Goal: Information Seeking & Learning: Learn about a topic

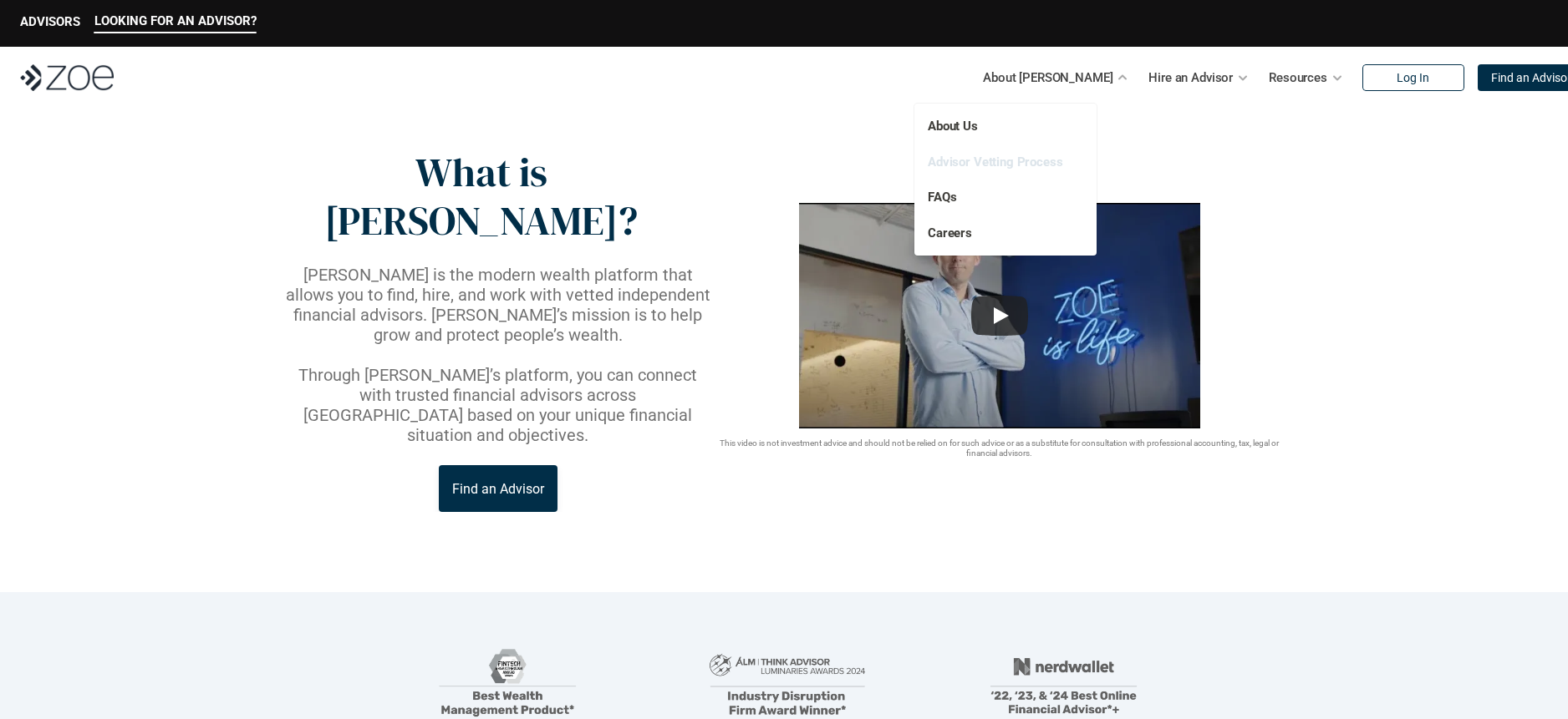
click at [1008, 165] on link "Advisor Vetting Process" at bounding box center [995, 162] width 136 height 15
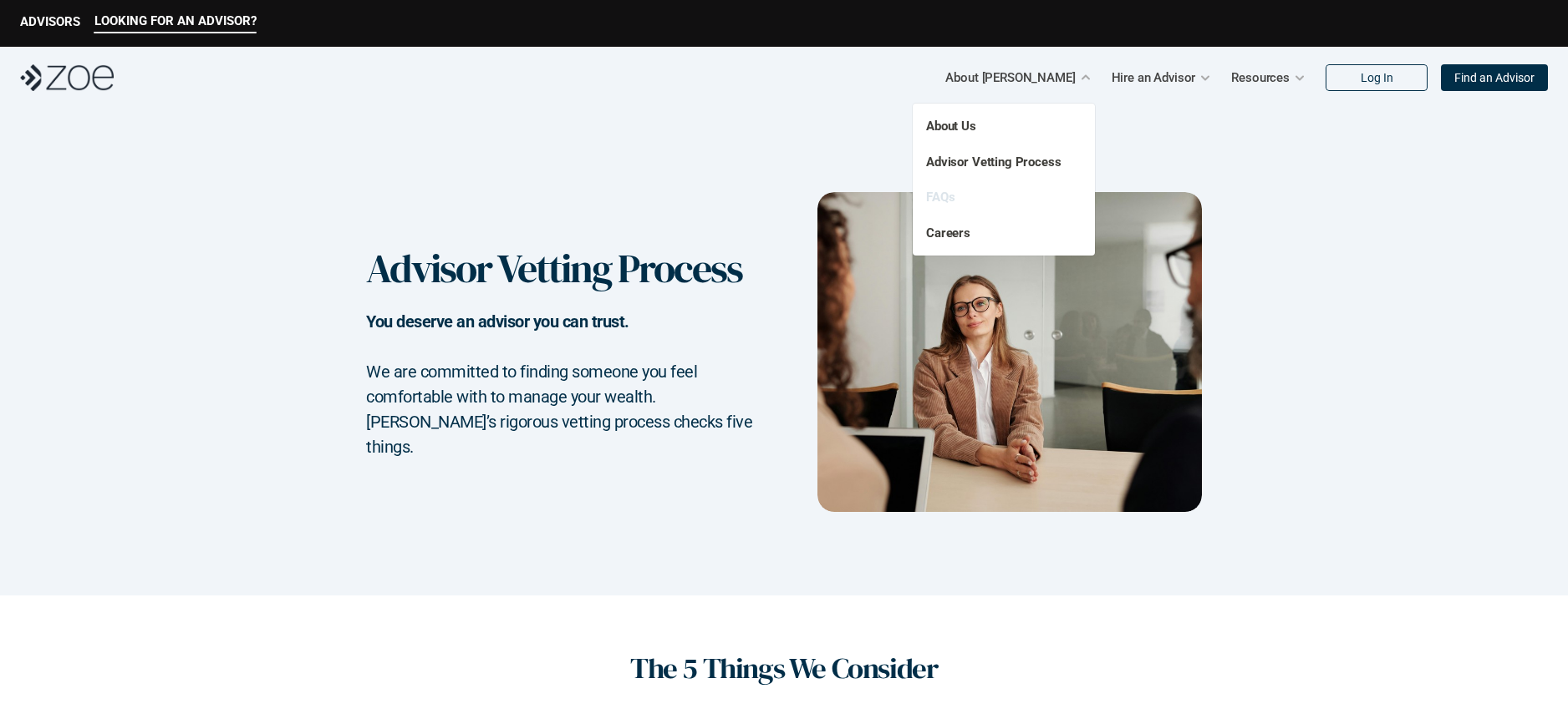
click at [946, 195] on link "FAQs" at bounding box center [940, 197] width 28 height 15
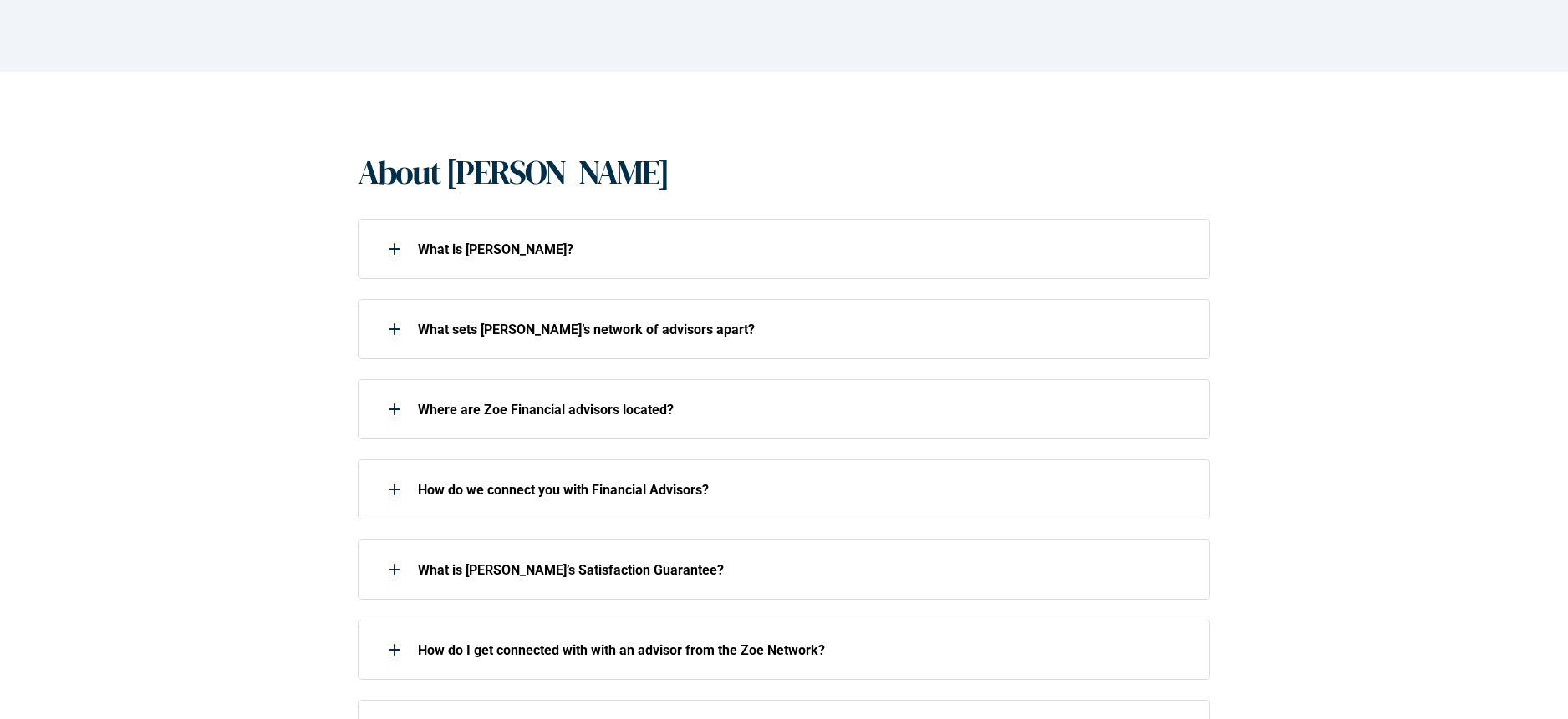
scroll to position [261, 0]
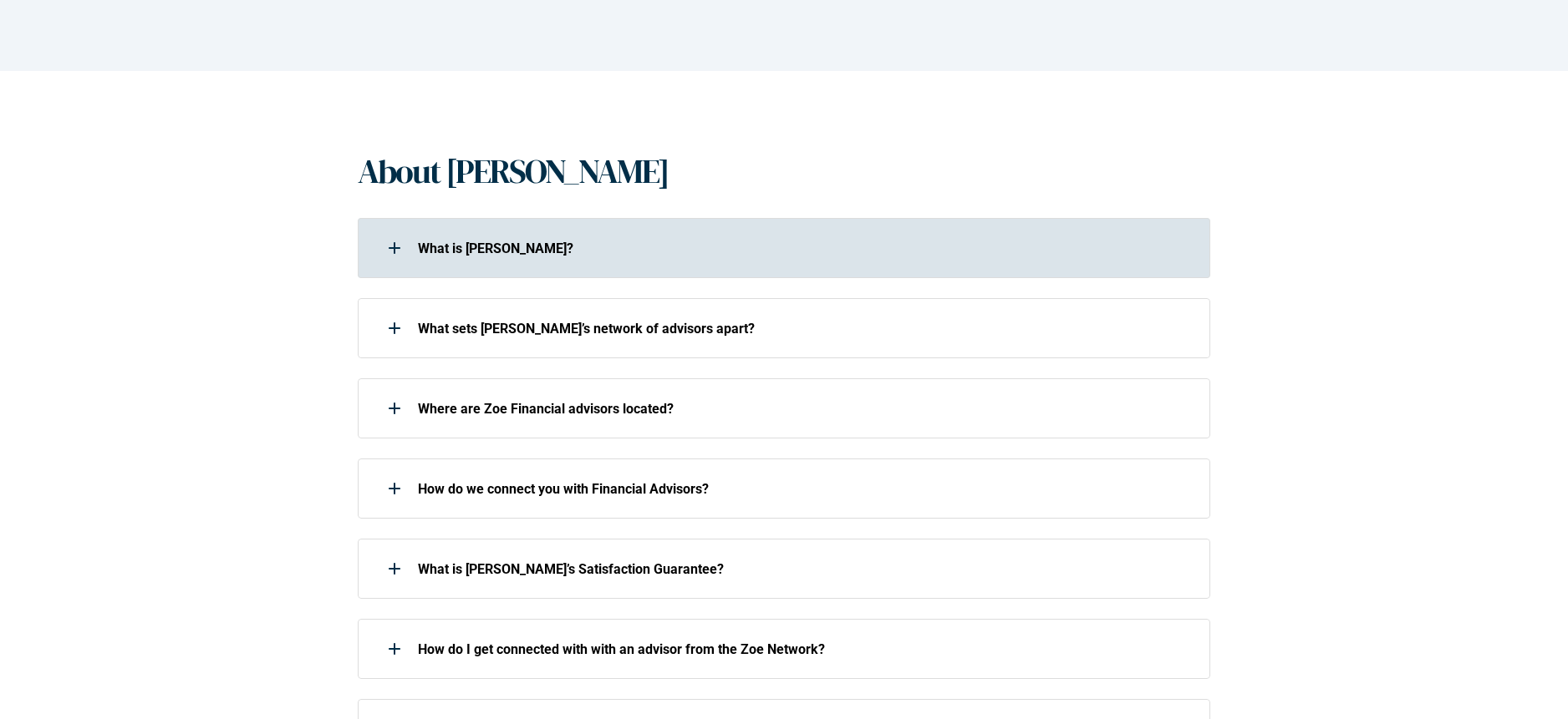
click at [392, 247] on use at bounding box center [394, 248] width 12 height 2
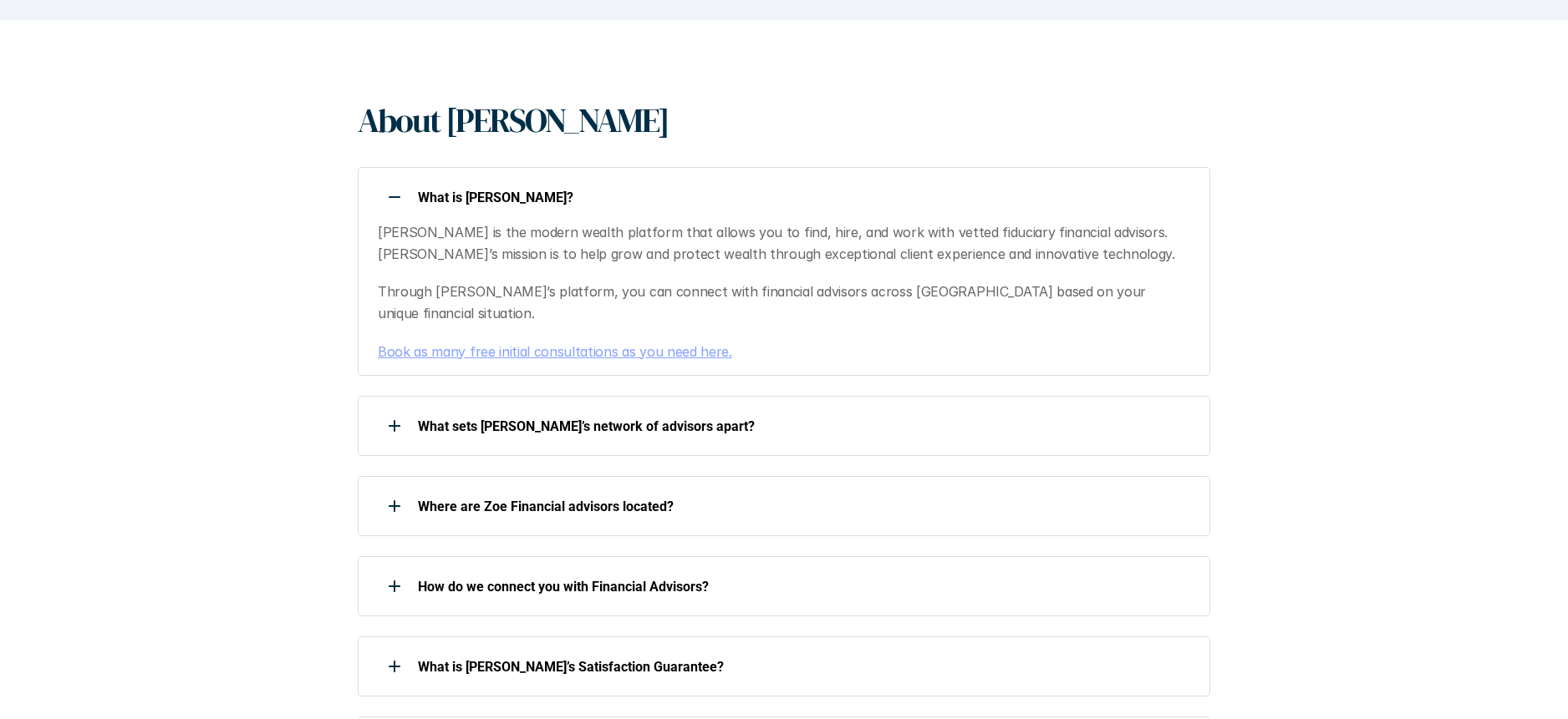
scroll to position [313, 0]
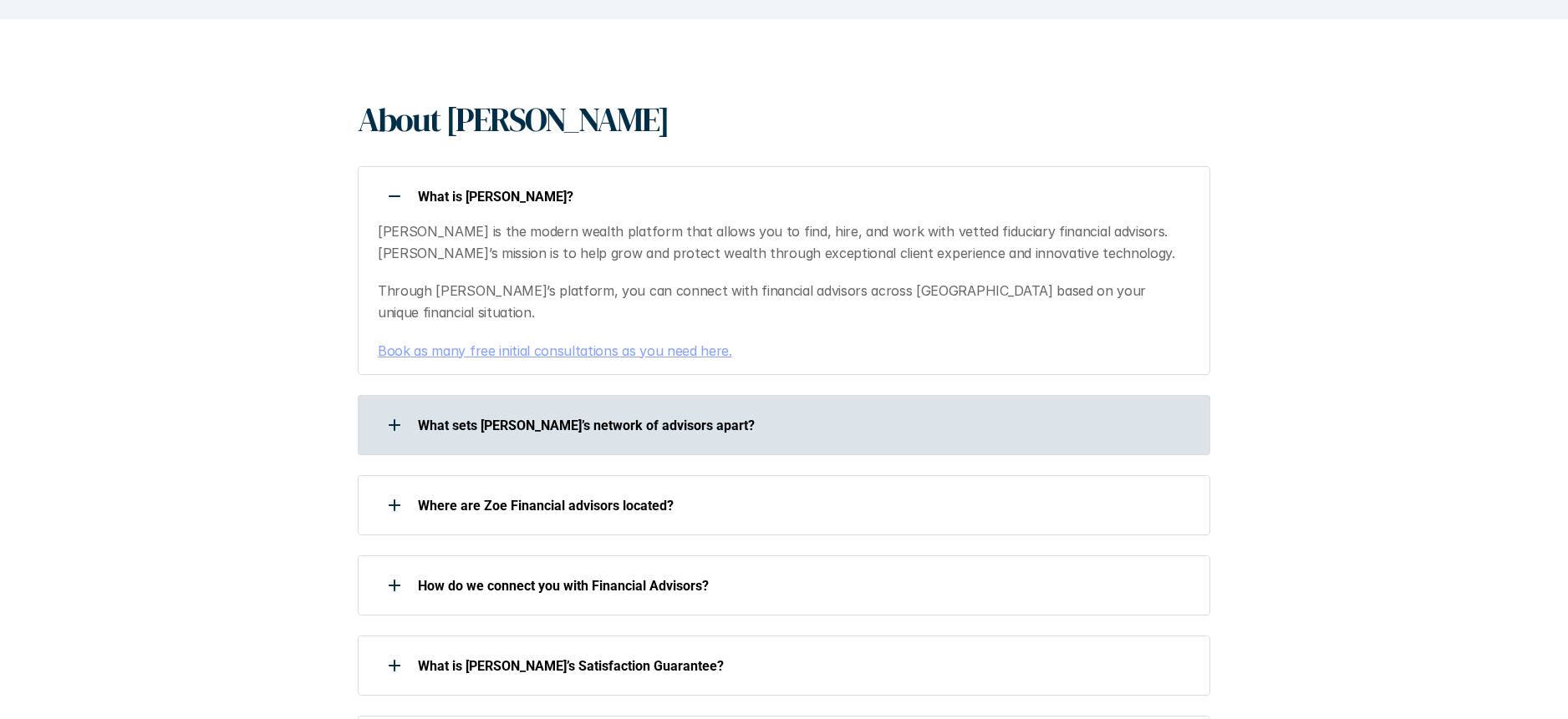
click at [397, 411] on div at bounding box center [394, 425] width 33 height 33
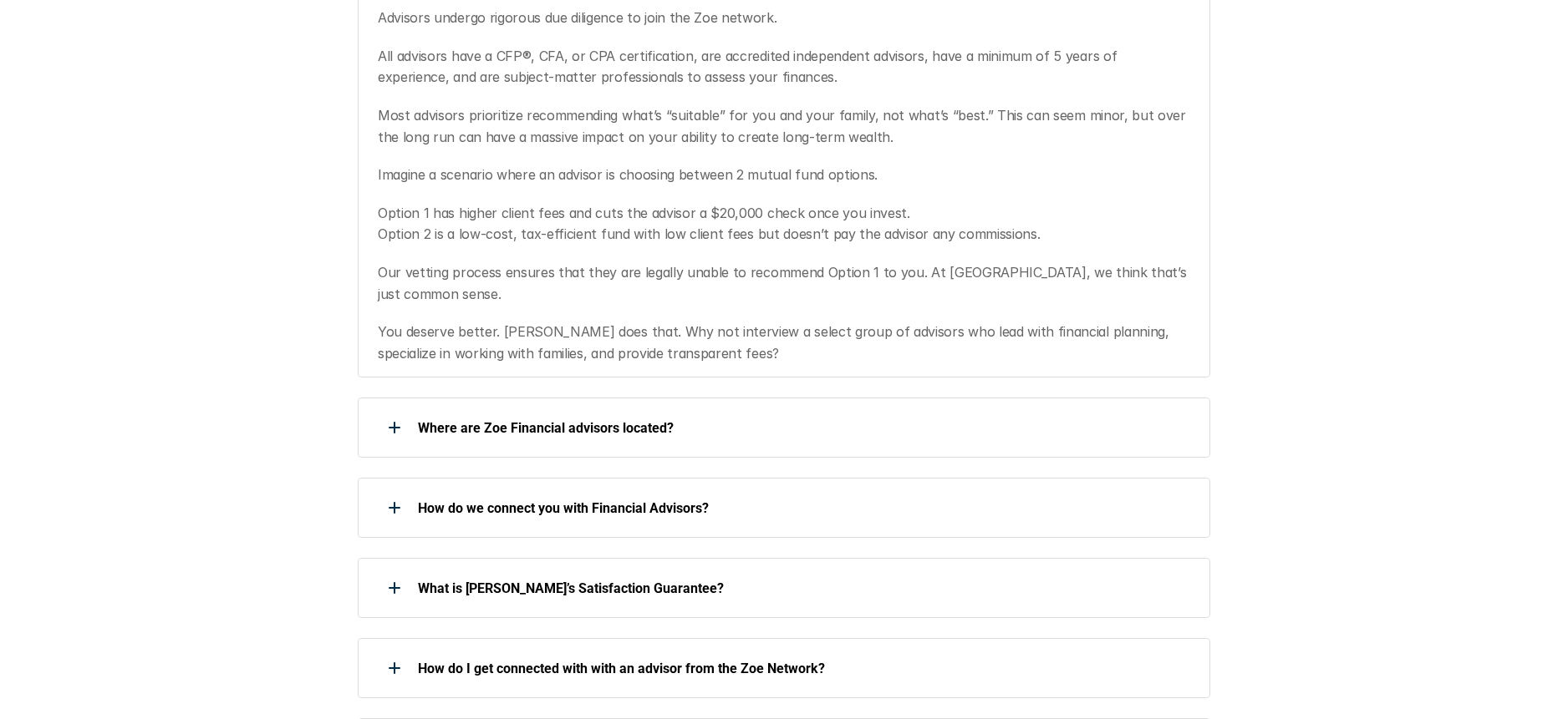
scroll to position [762, 0]
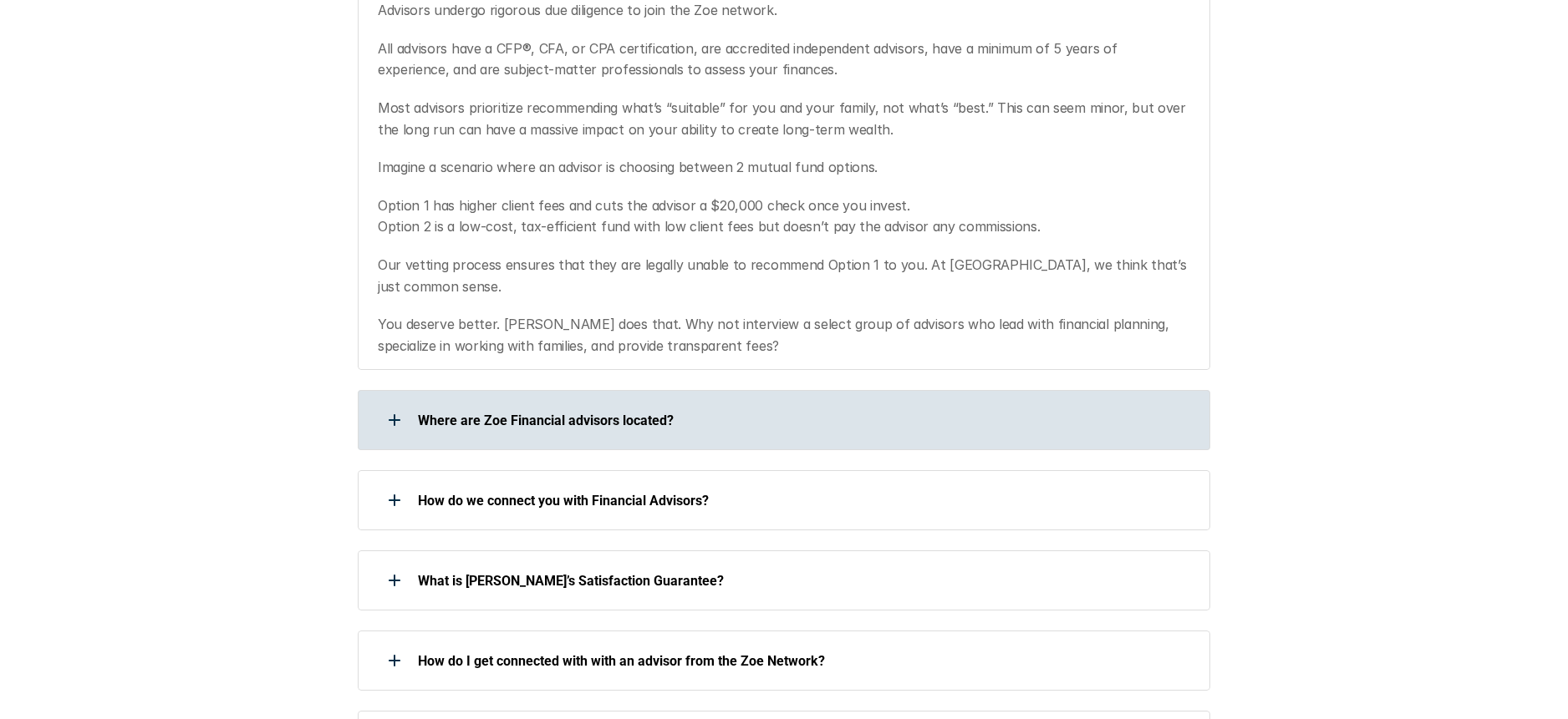
click at [384, 404] on div at bounding box center [394, 420] width 33 height 33
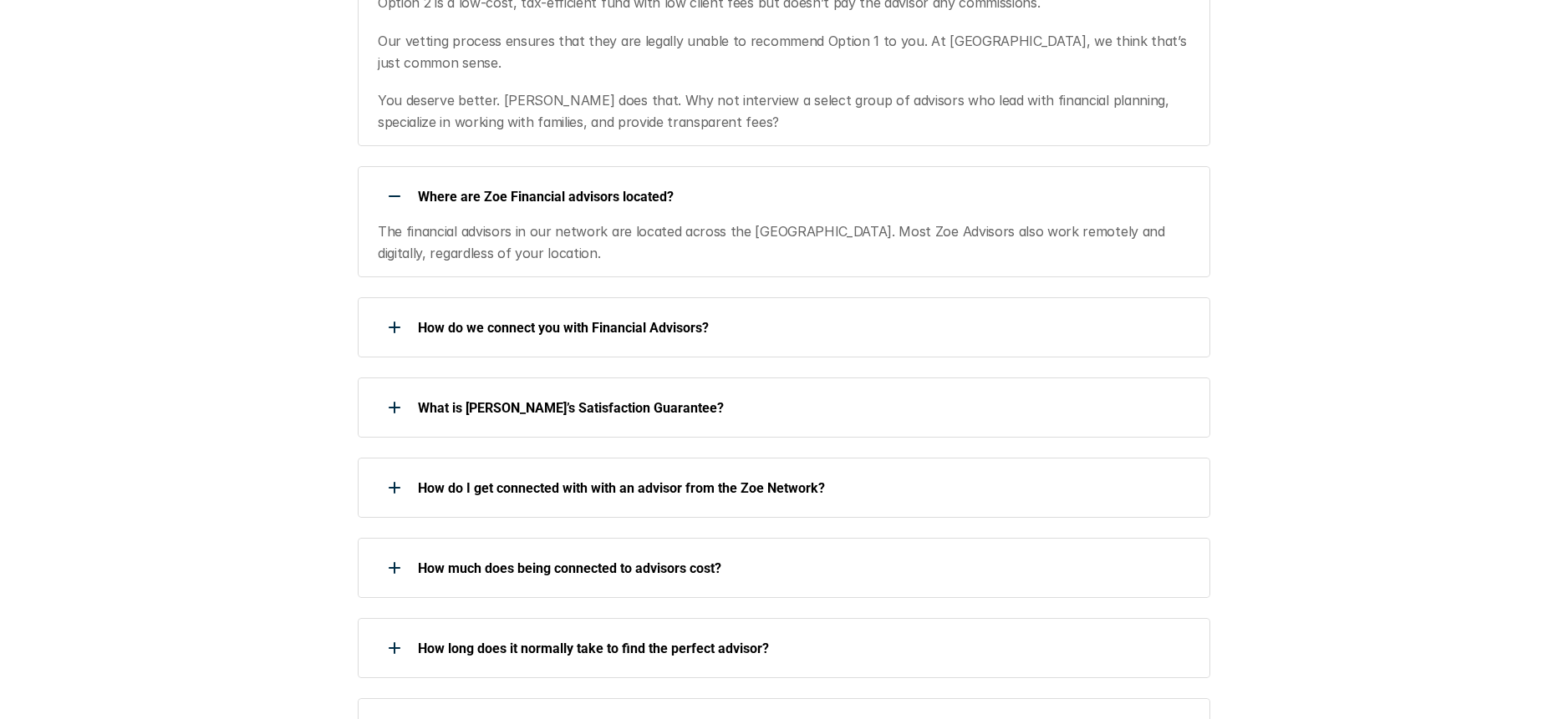
scroll to position [1006, 0]
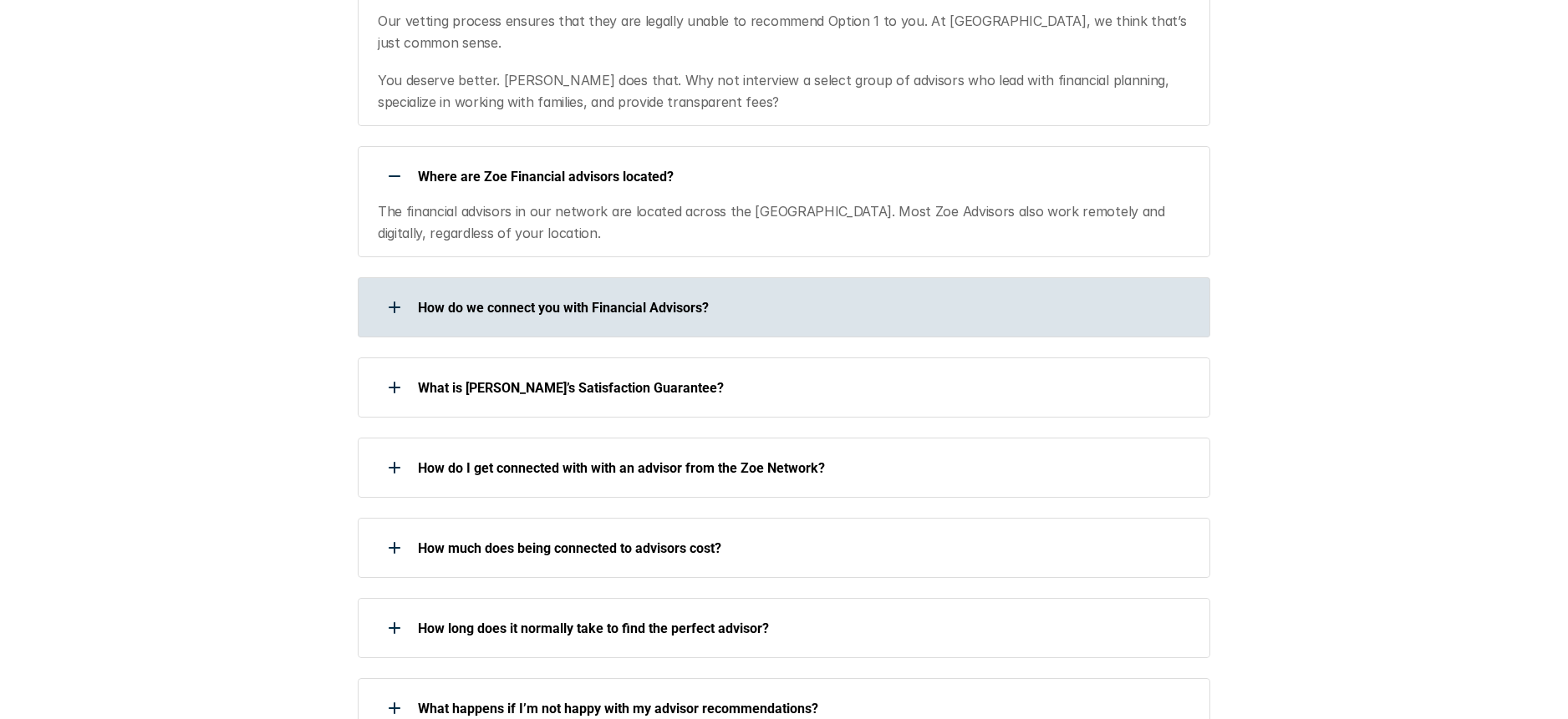
click at [385, 291] on div at bounding box center [394, 307] width 33 height 33
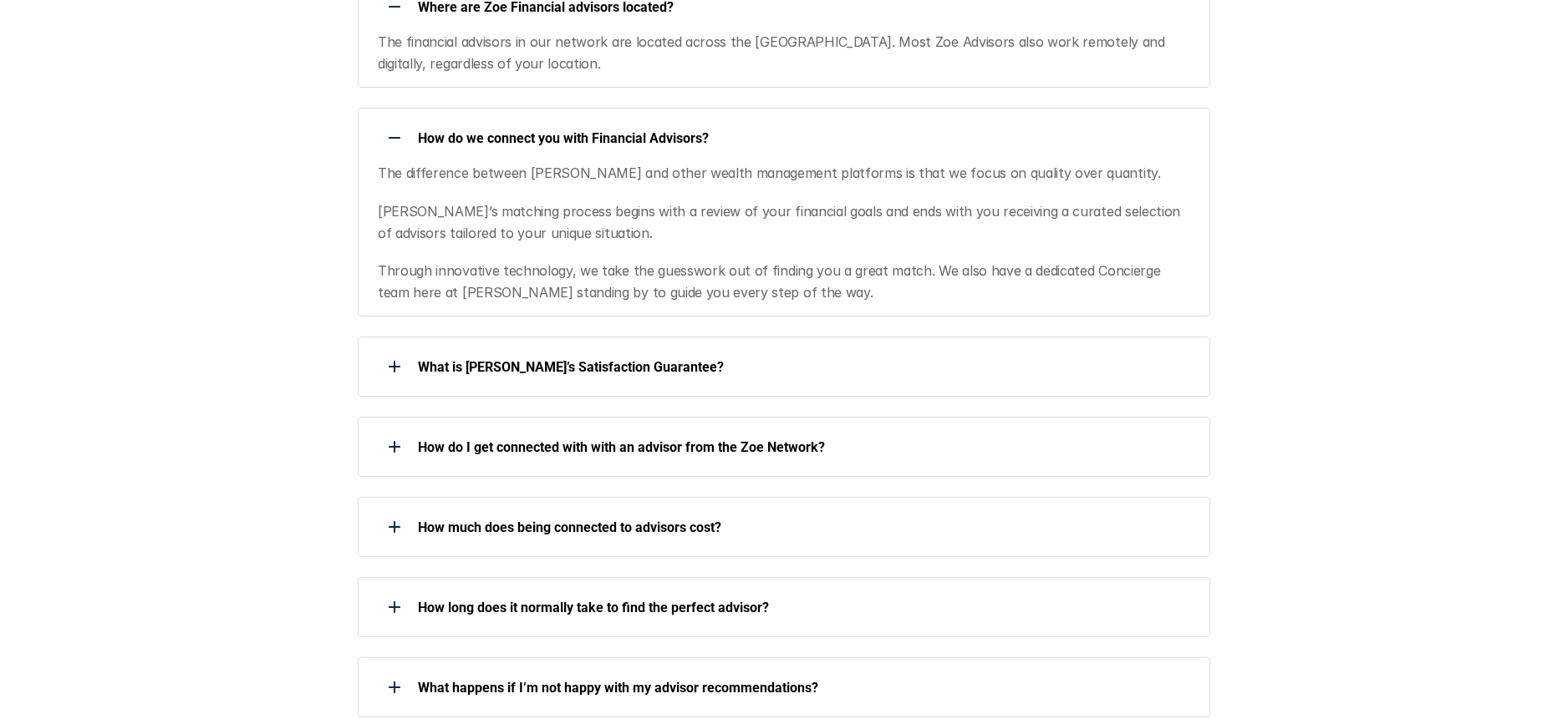
scroll to position [1218, 0]
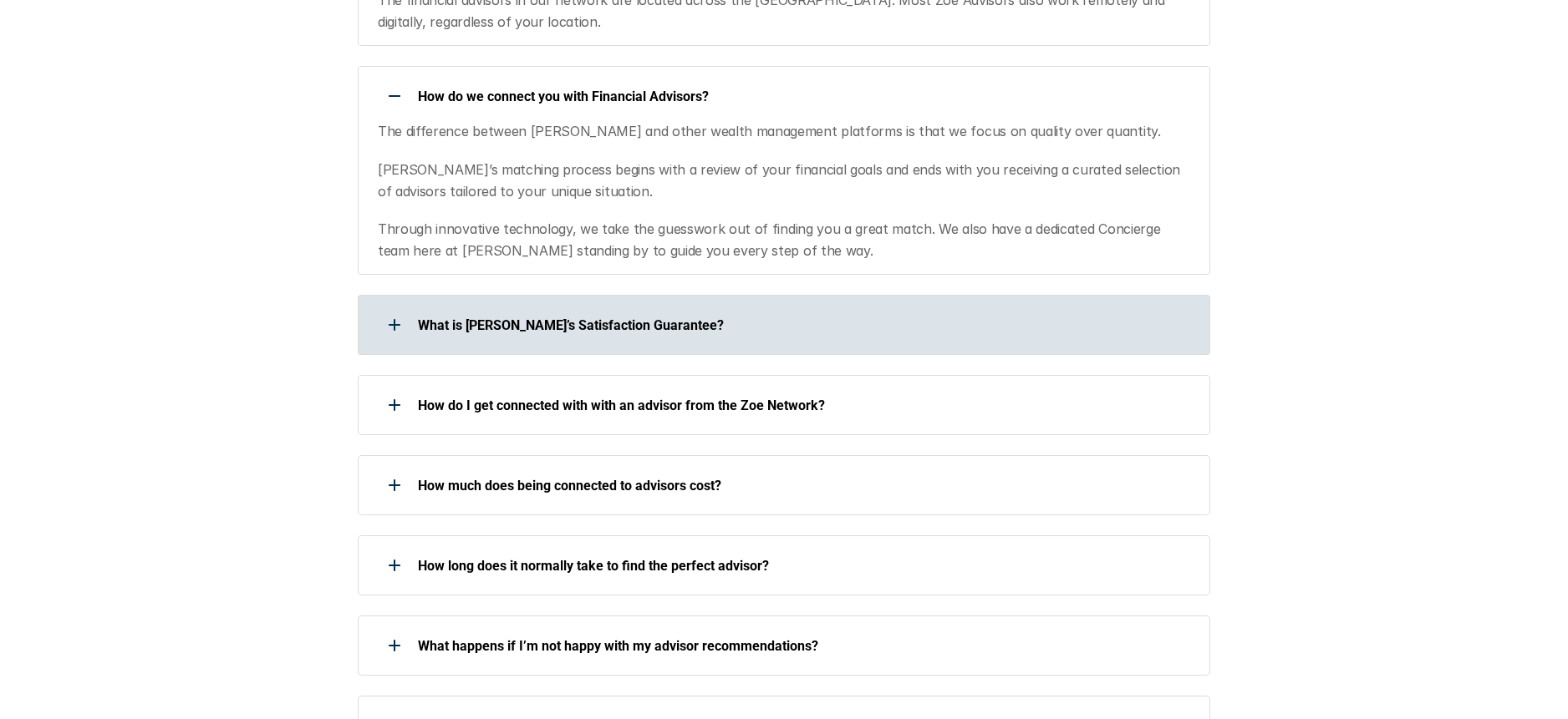
click at [387, 308] on div at bounding box center [394, 324] width 33 height 33
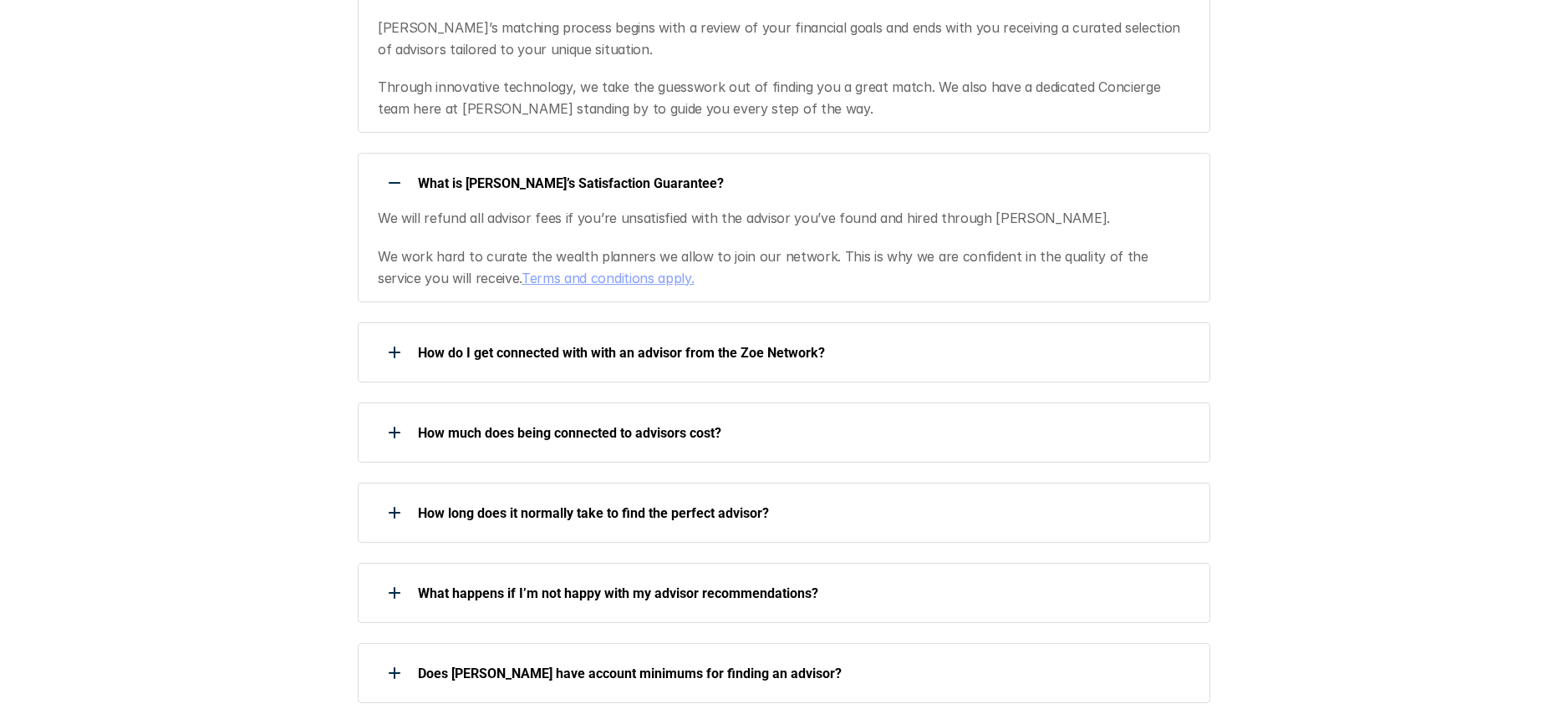
scroll to position [1360, 0]
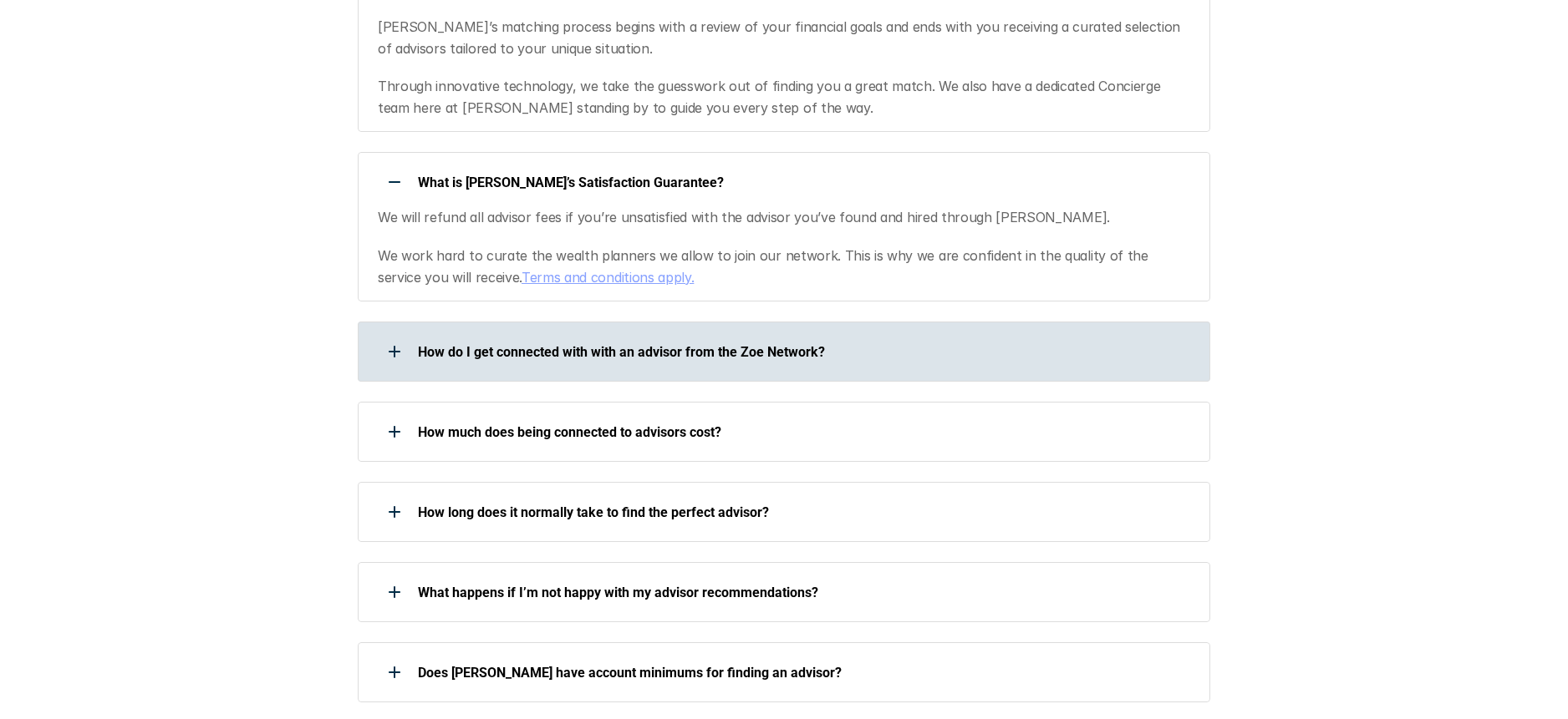
click at [400, 335] on div at bounding box center [394, 351] width 33 height 33
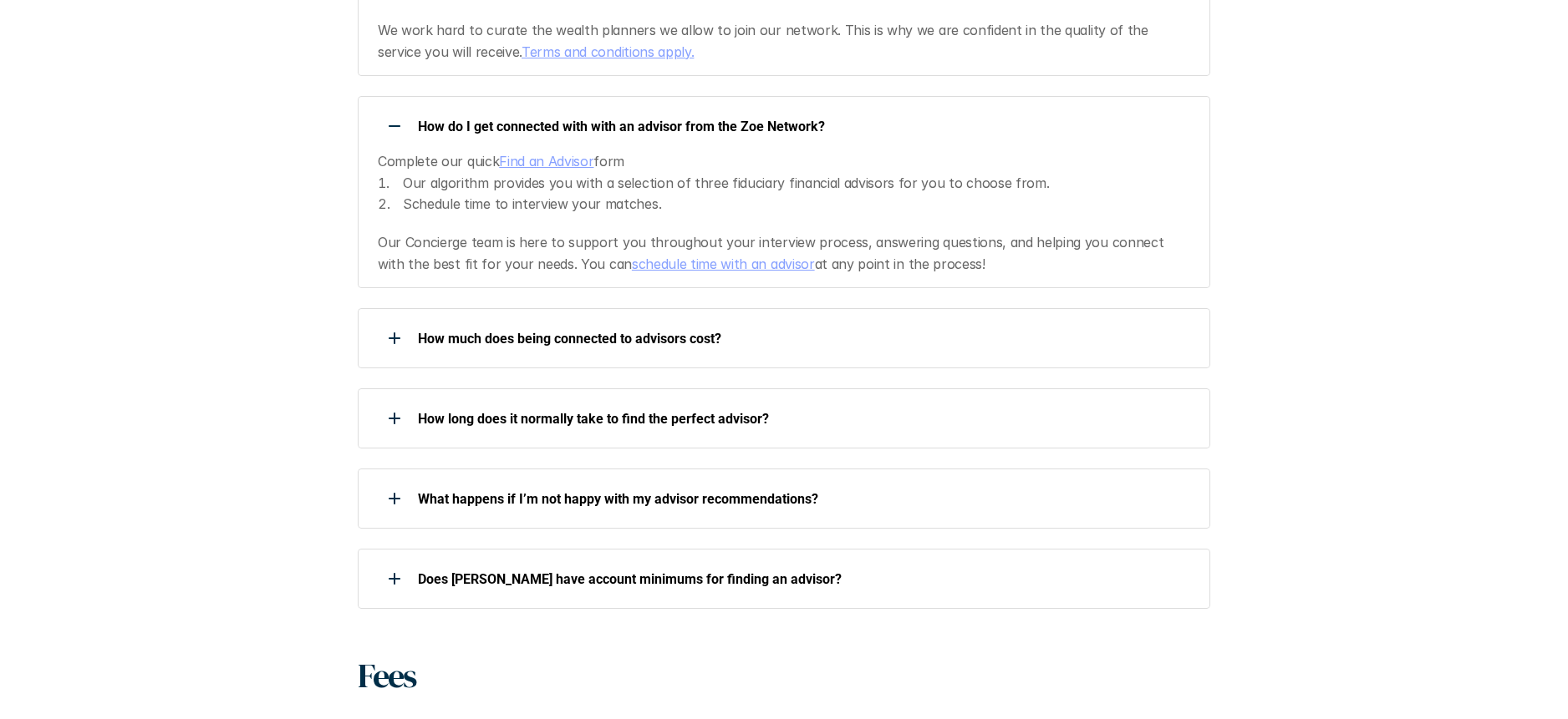
scroll to position [1600, 0]
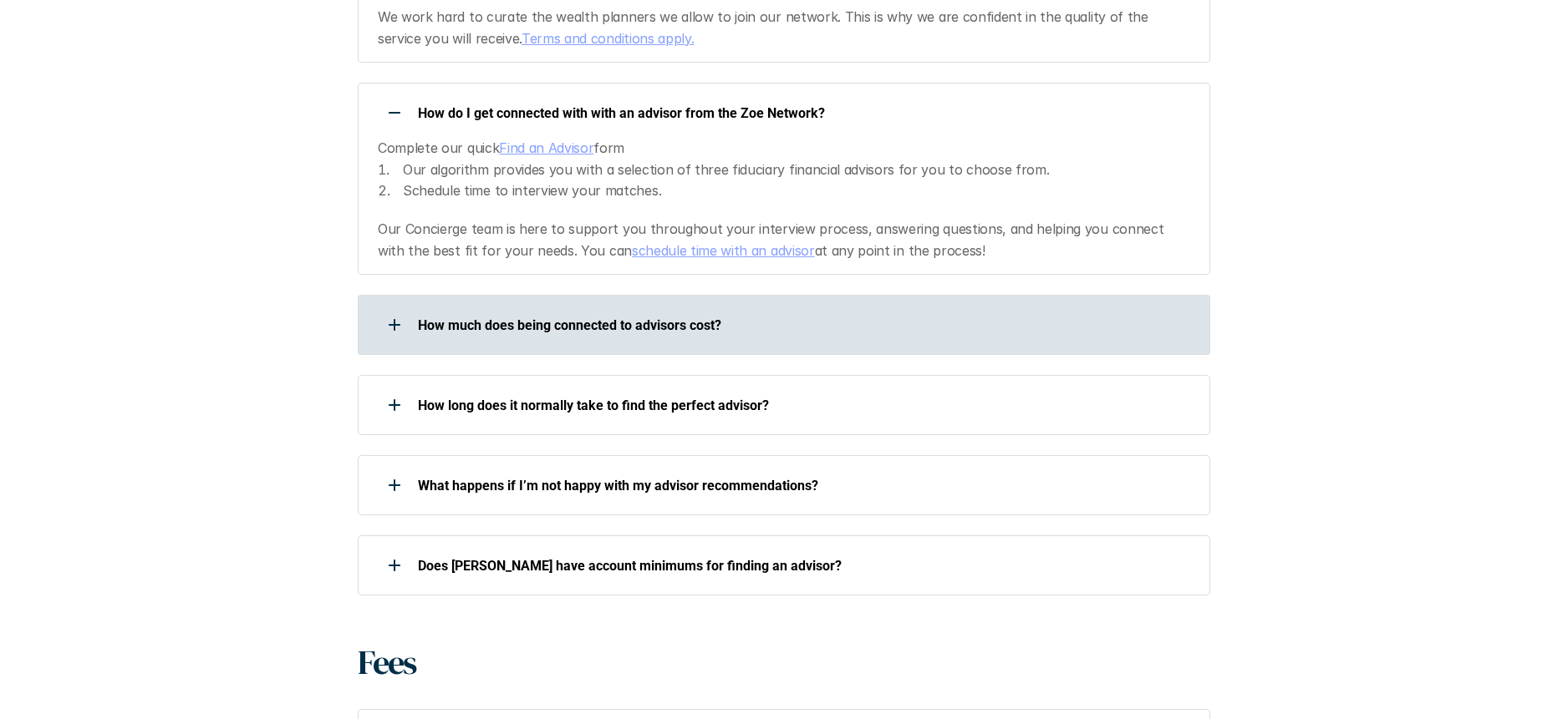
click at [383, 308] on div at bounding box center [394, 324] width 33 height 33
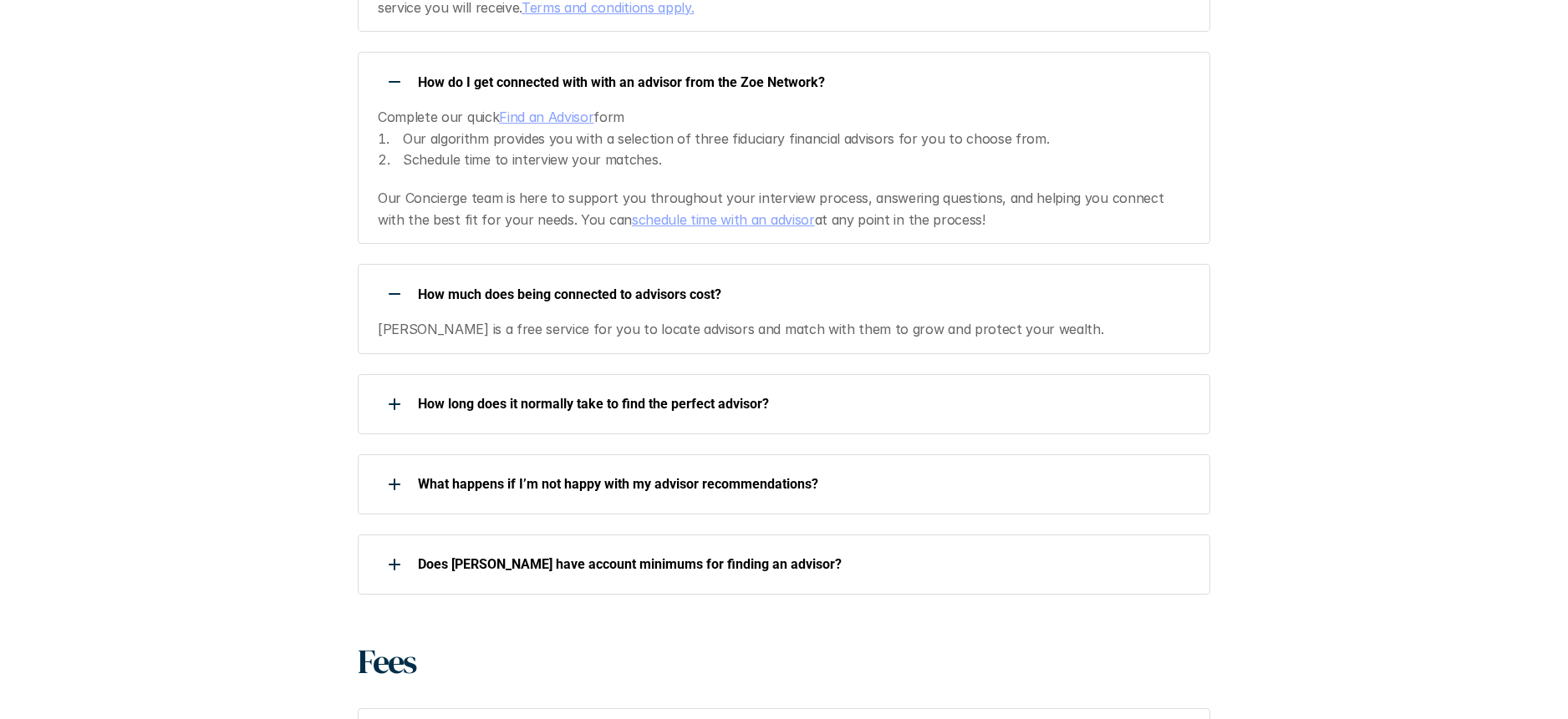
scroll to position [1635, 0]
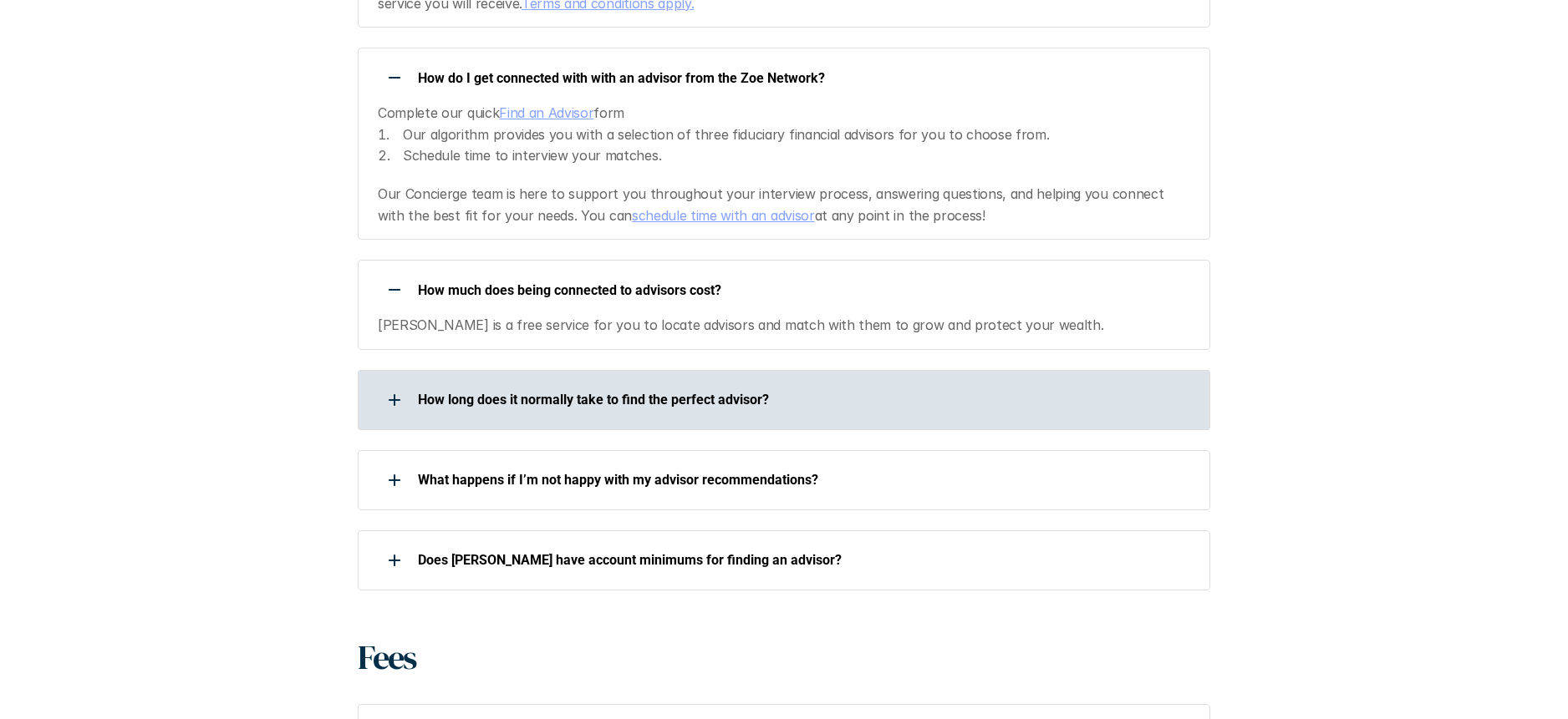
click at [399, 383] on div at bounding box center [394, 399] width 33 height 33
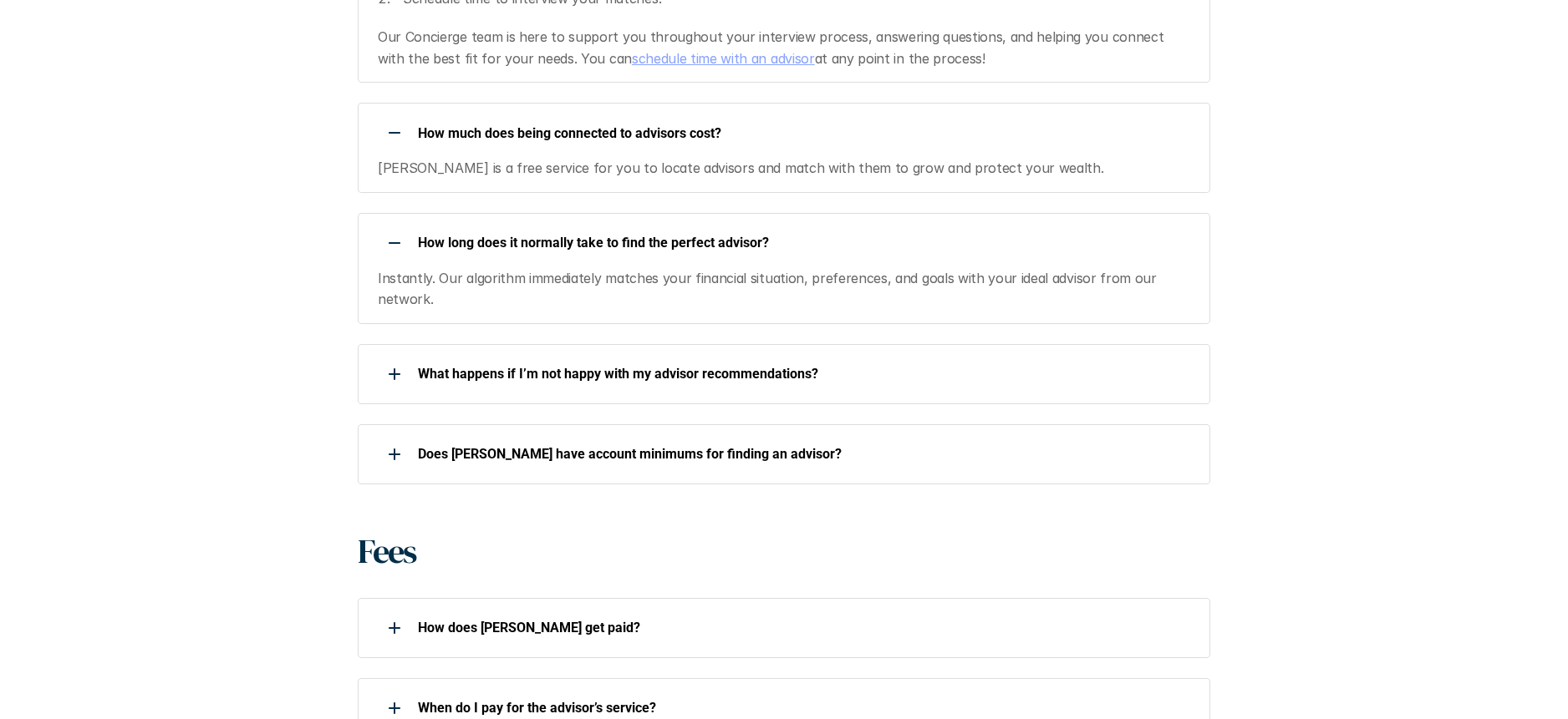
scroll to position [1812, 0]
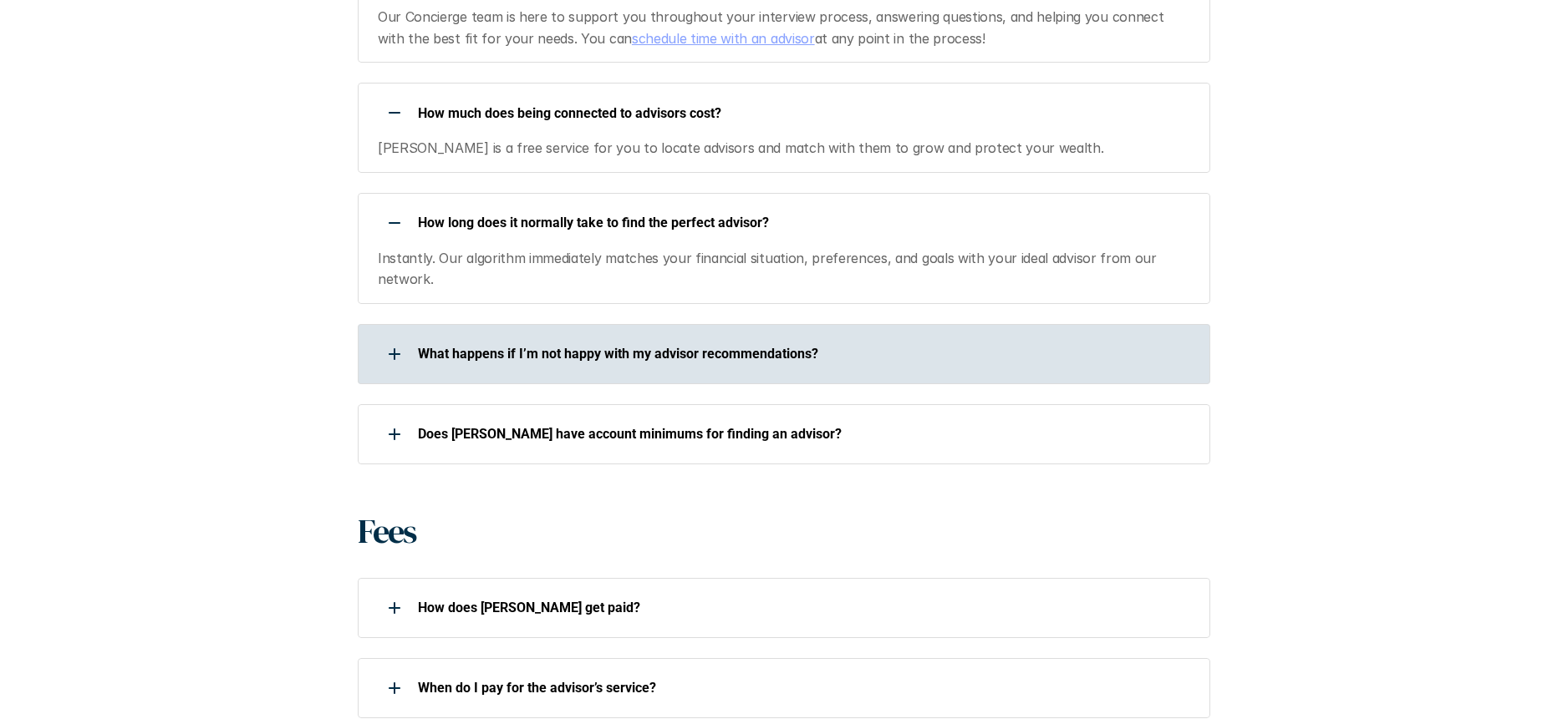
click at [417, 338] on div "What happens if I’m not happy with my advisor recommendations?" at bounding box center [773, 354] width 831 height 33
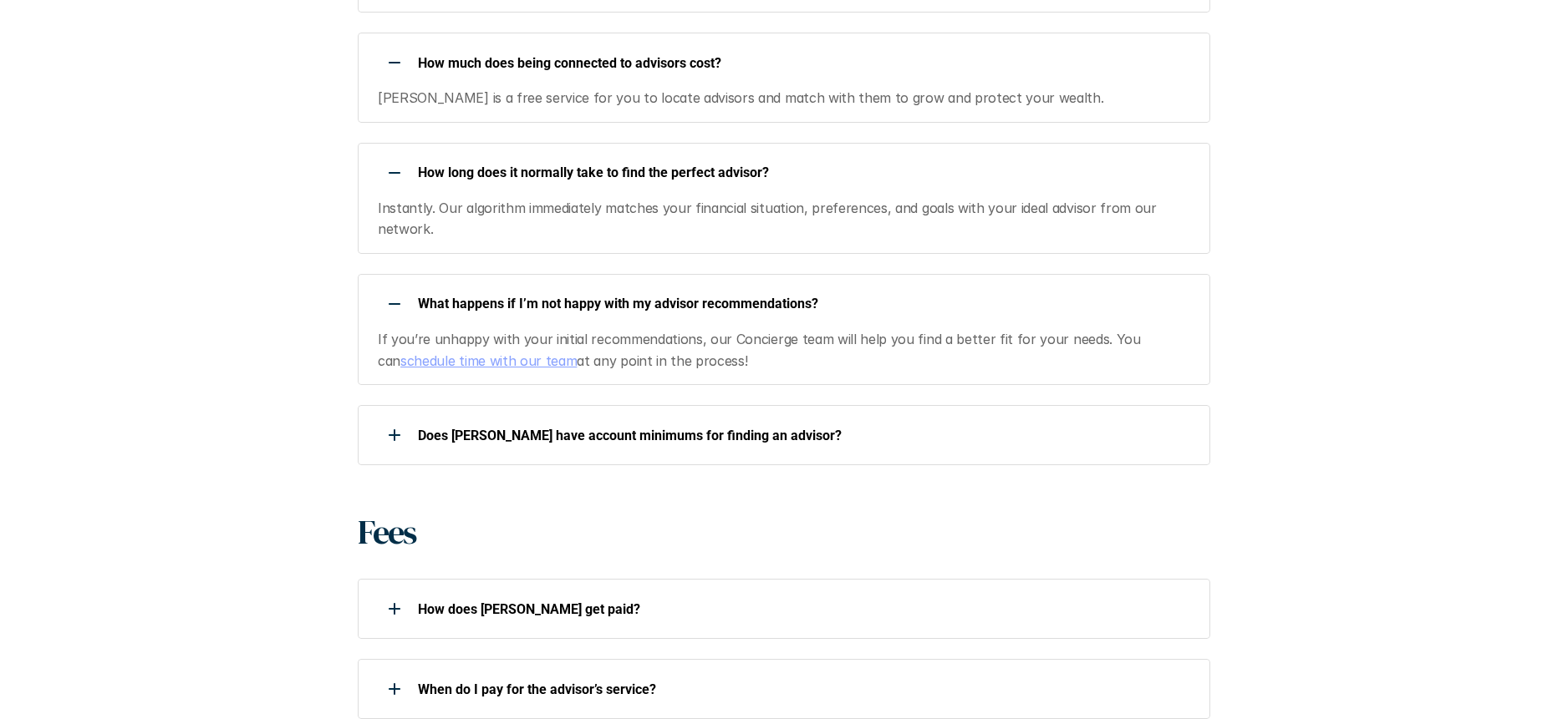
scroll to position [1863, 0]
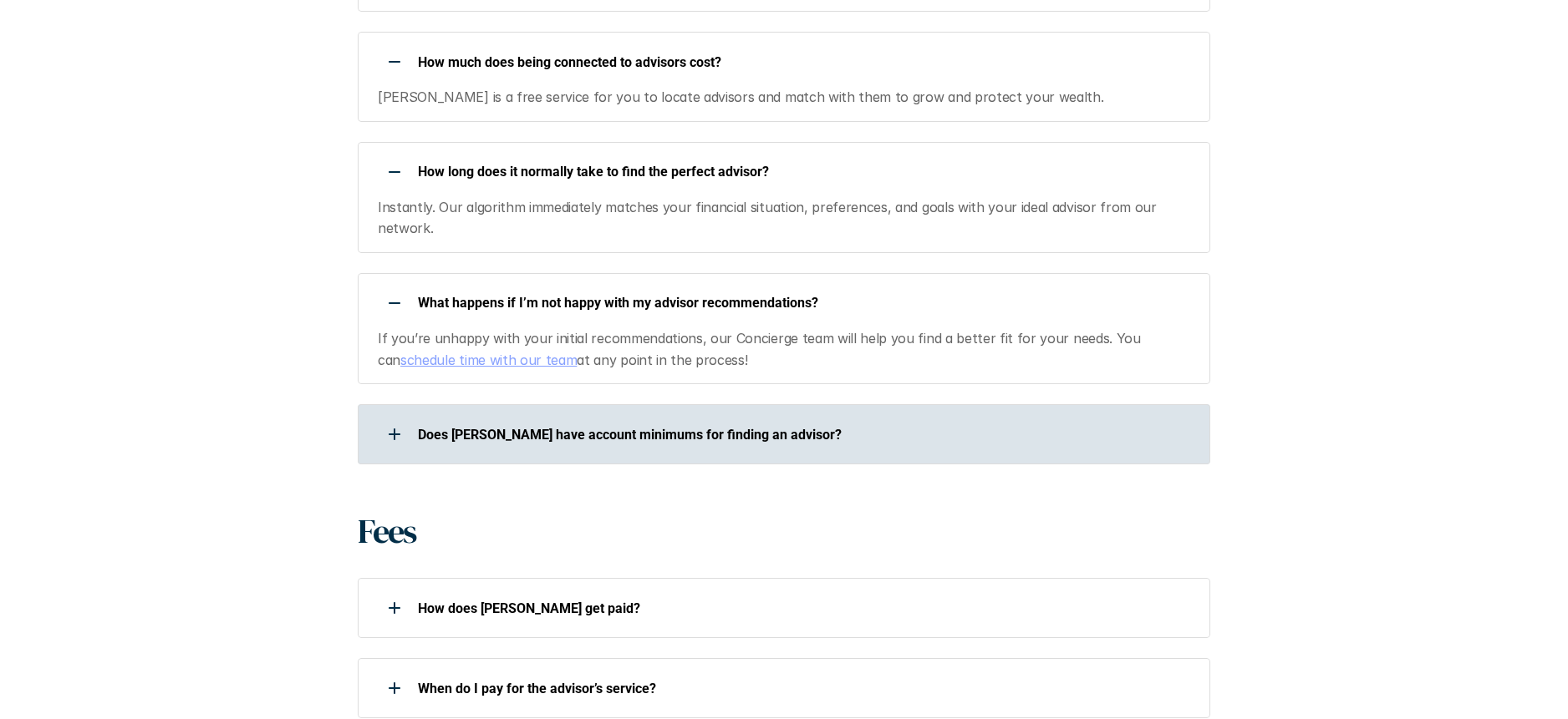
click at [415, 417] on div "Does [PERSON_NAME] have account minimums for finding an advisor?" at bounding box center [773, 434] width 831 height 33
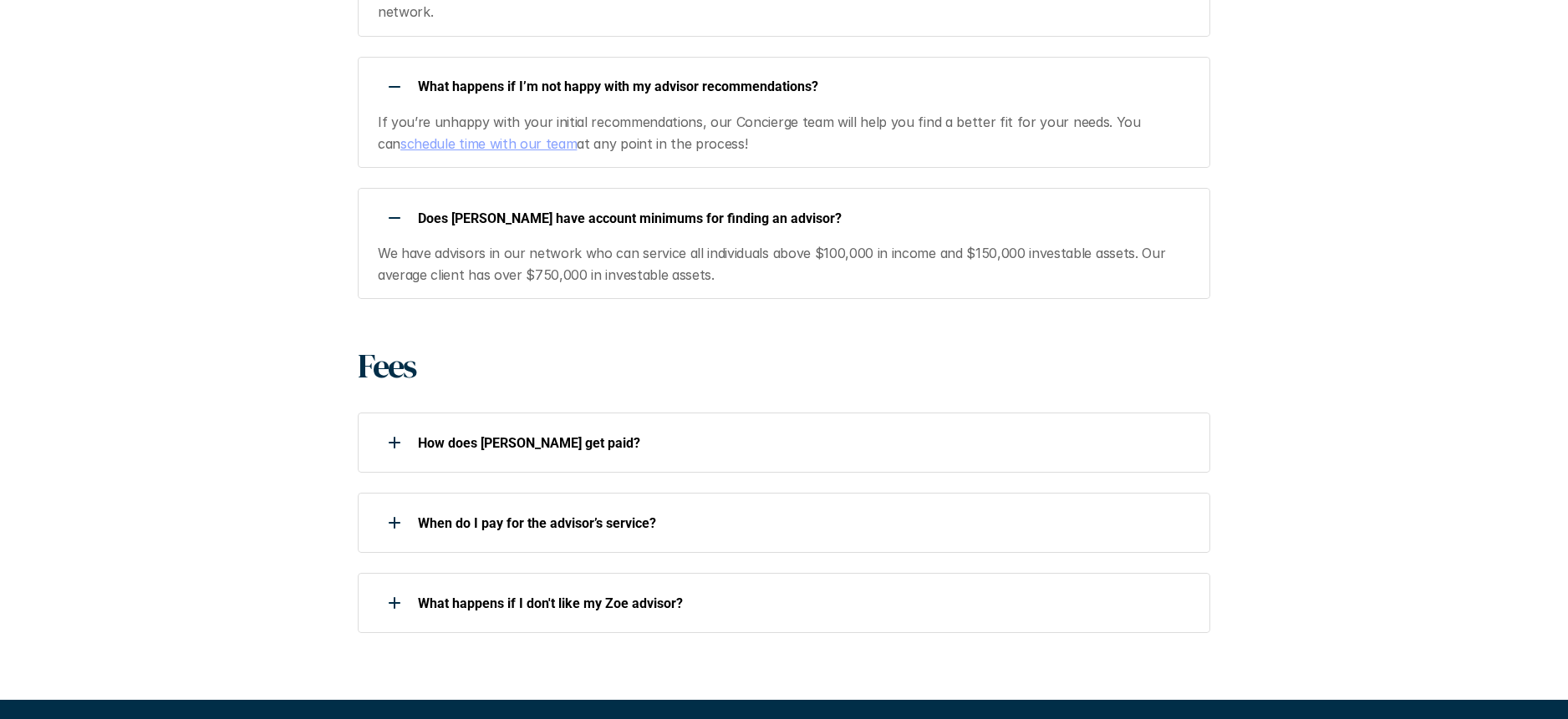
scroll to position [2125, 0]
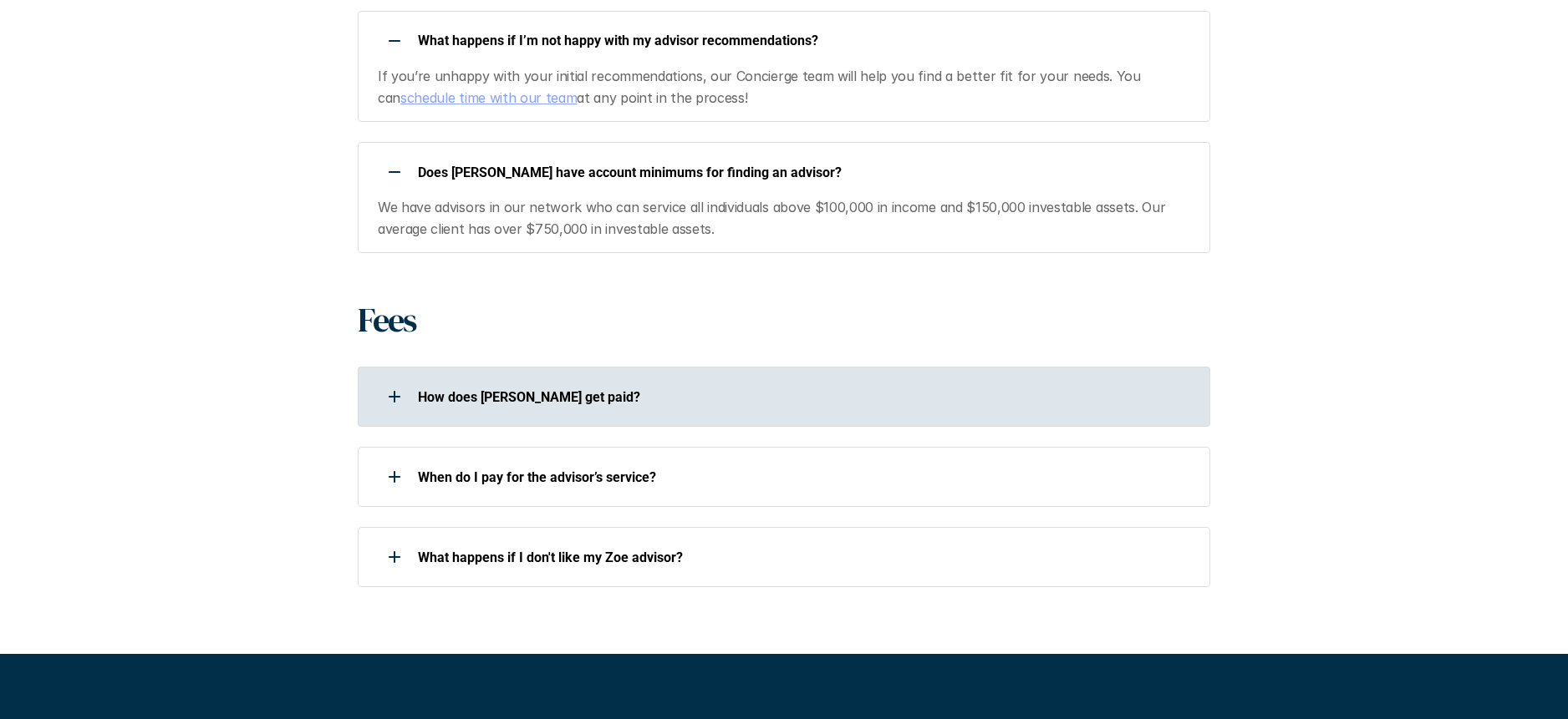
click at [418, 389] on p "How does [PERSON_NAME] get paid?" at bounding box center [803, 397] width 771 height 16
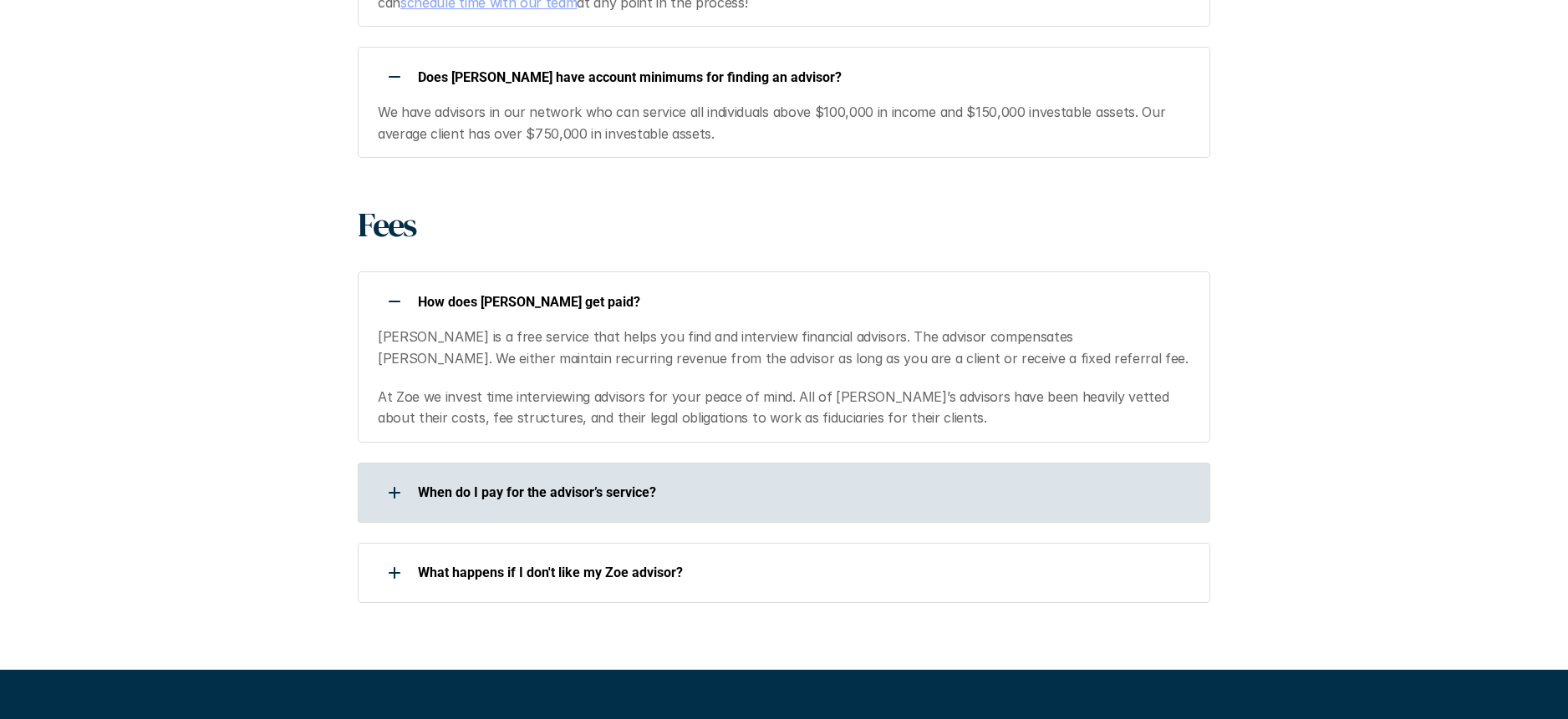
scroll to position [2241, 0]
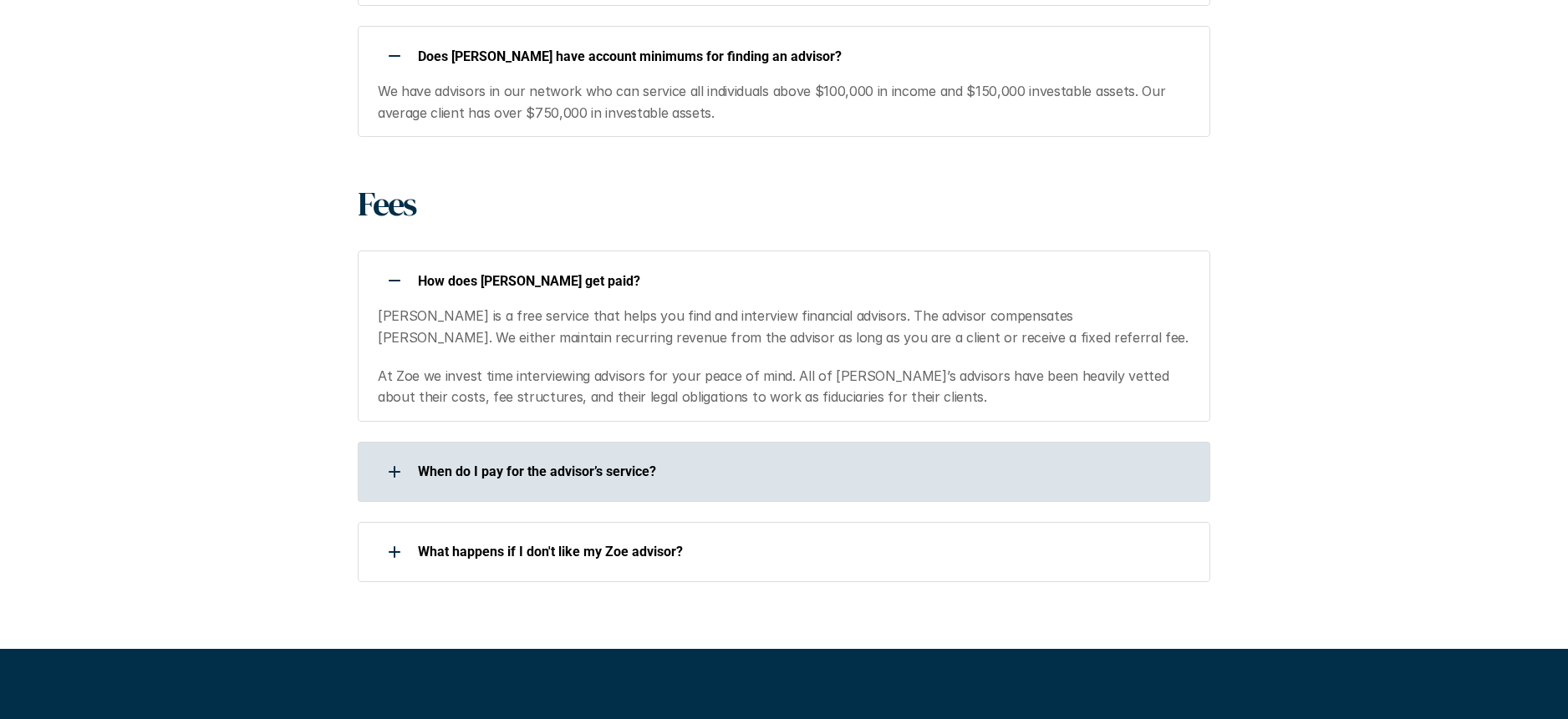
click at [398, 455] on div at bounding box center [394, 472] width 33 height 33
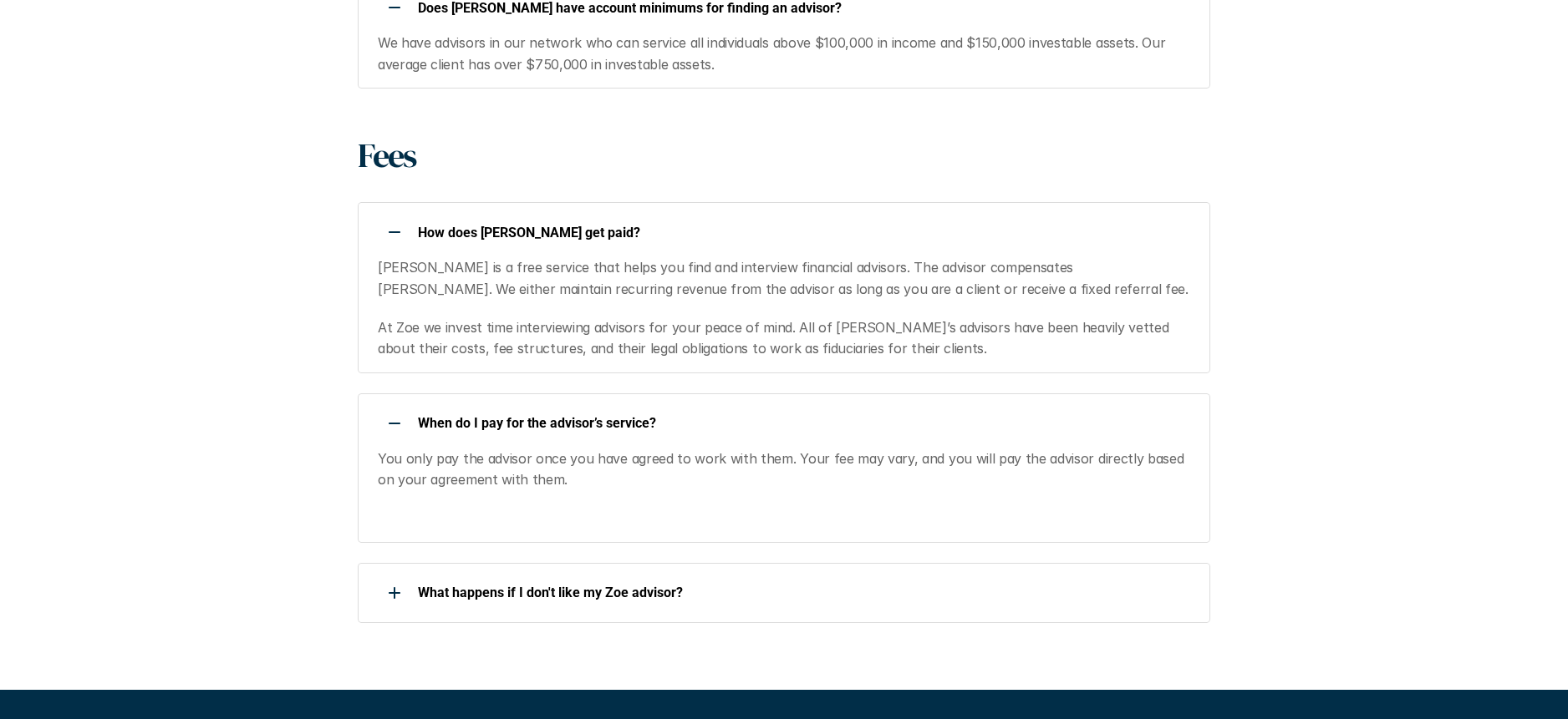
scroll to position [2293, 0]
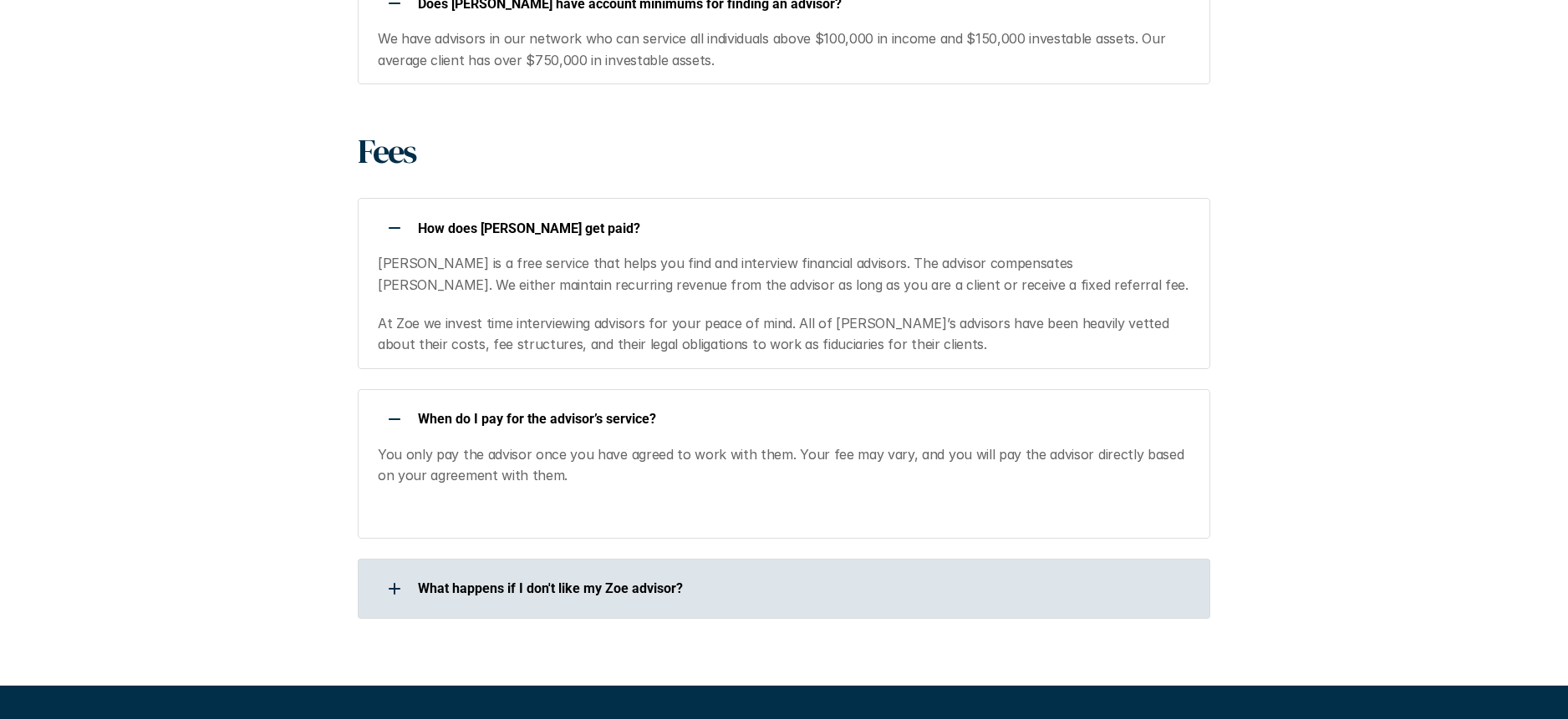
click at [398, 572] on div at bounding box center [394, 588] width 33 height 33
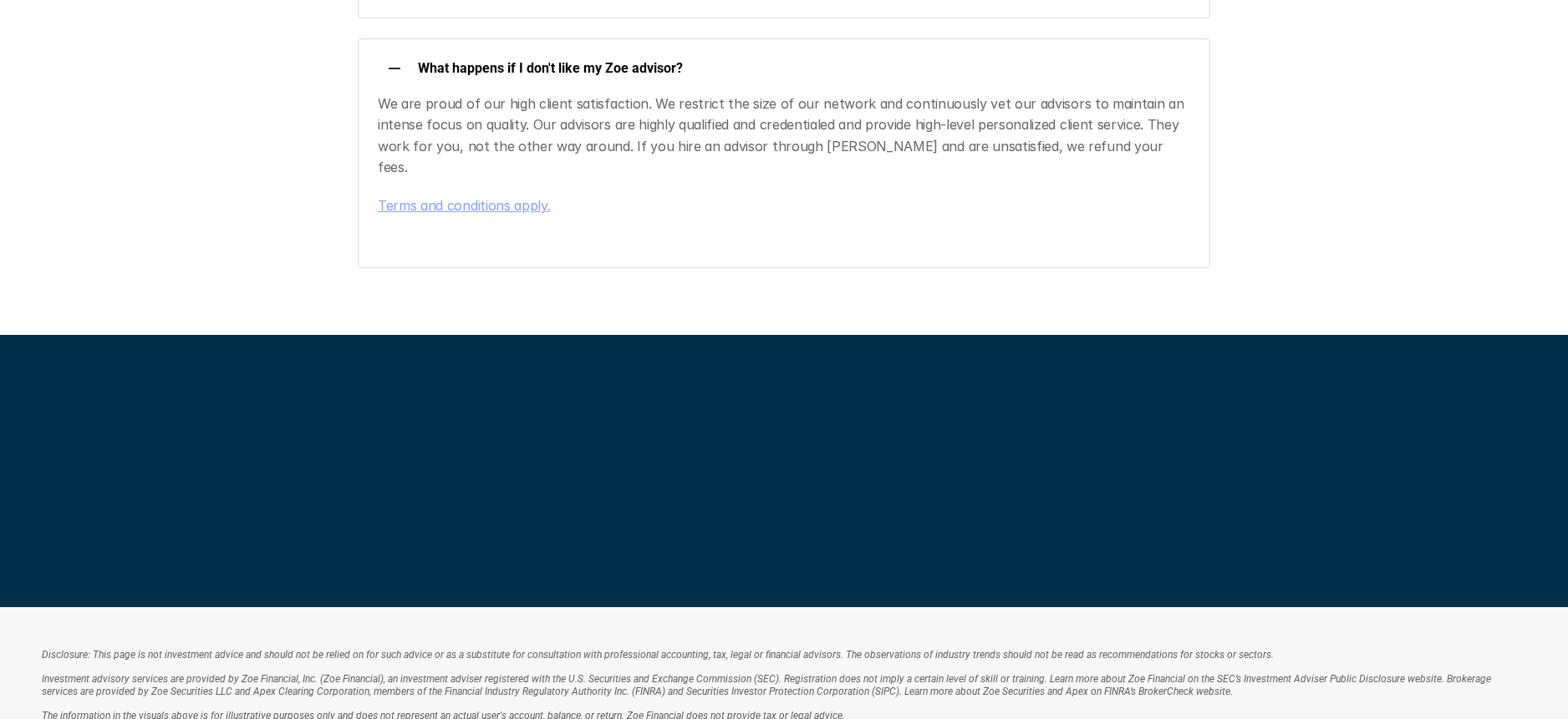
scroll to position [3120, 0]
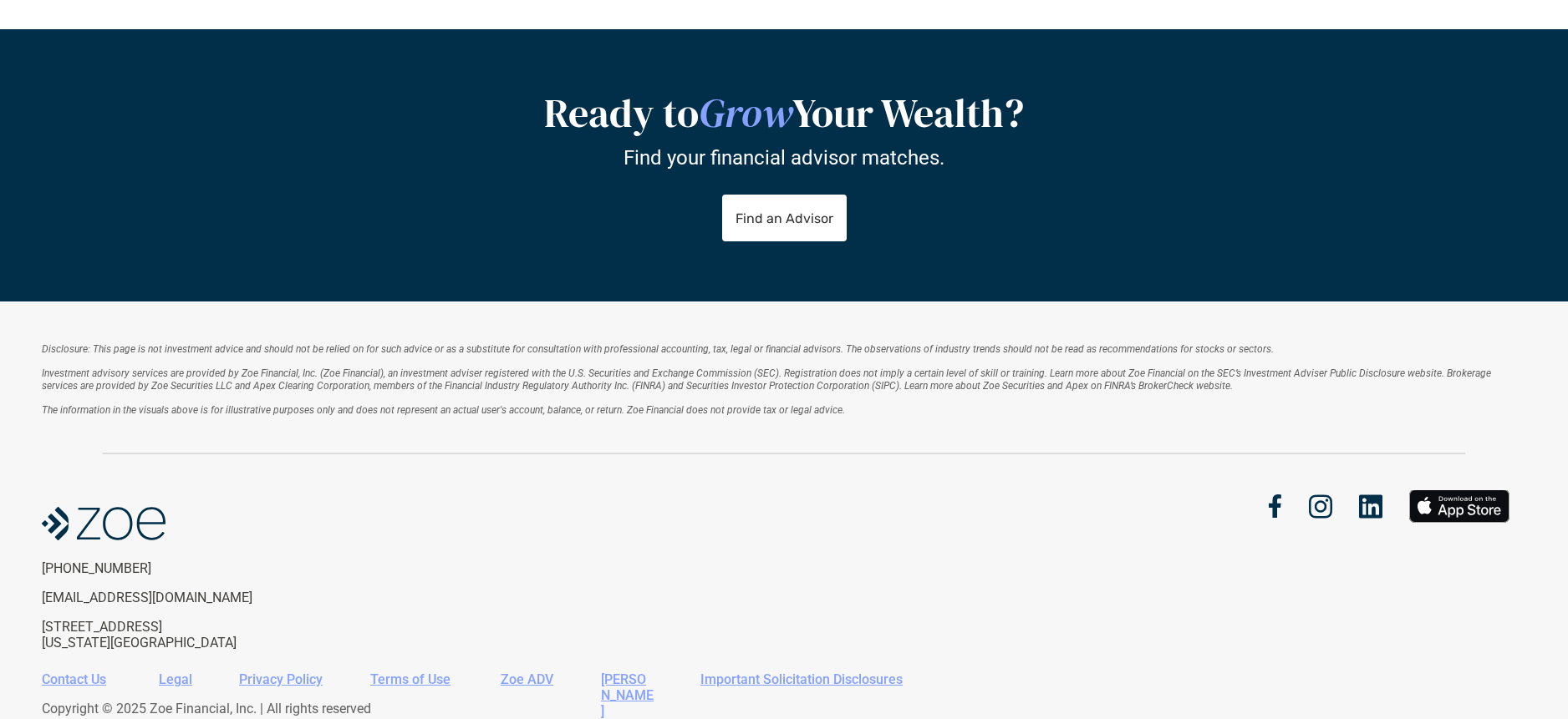
click at [615, 533] on div "[PHONE_NUMBER] [EMAIL_ADDRESS][DOMAIN_NAME] [STREET_ADDRESS][US_STATE]" at bounding box center [412, 571] width 742 height 161
click at [532, 672] on link "Zoe ADV" at bounding box center [527, 680] width 52 height 16
